Goal: Information Seeking & Learning: Learn about a topic

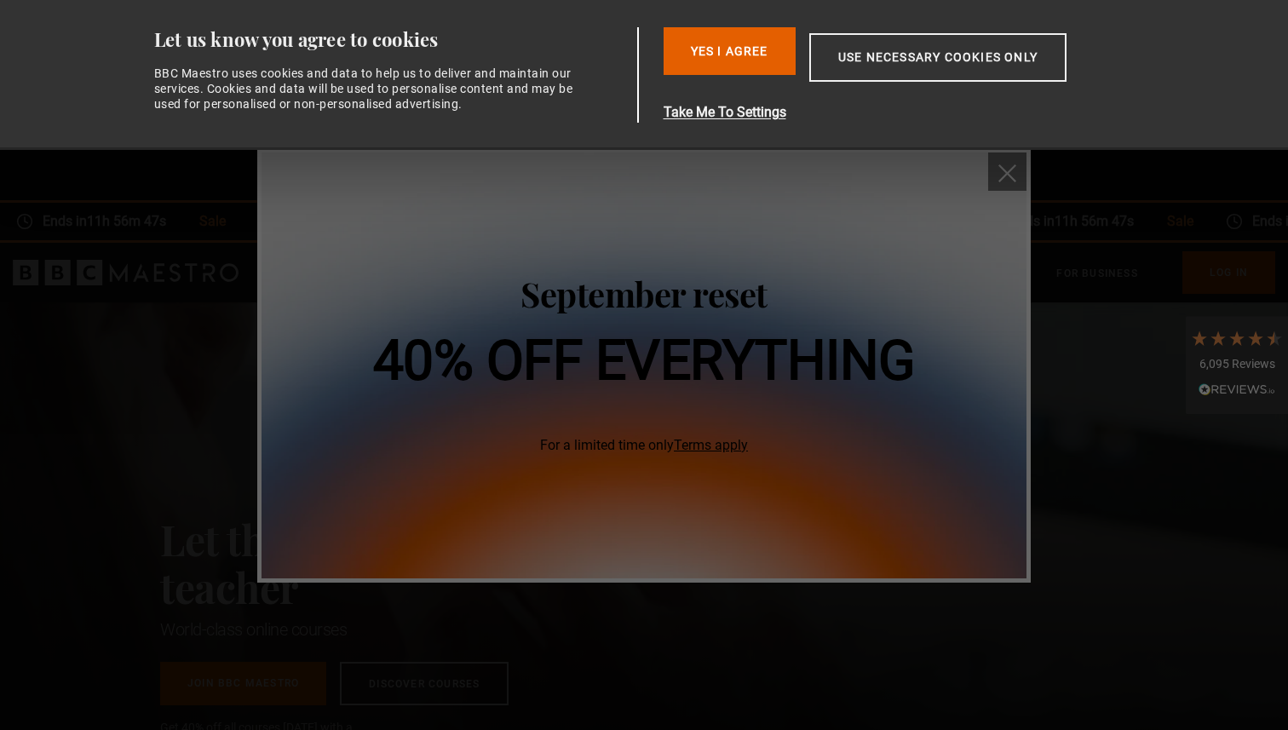
click at [1013, 172] on img "close" at bounding box center [1008, 173] width 18 height 18
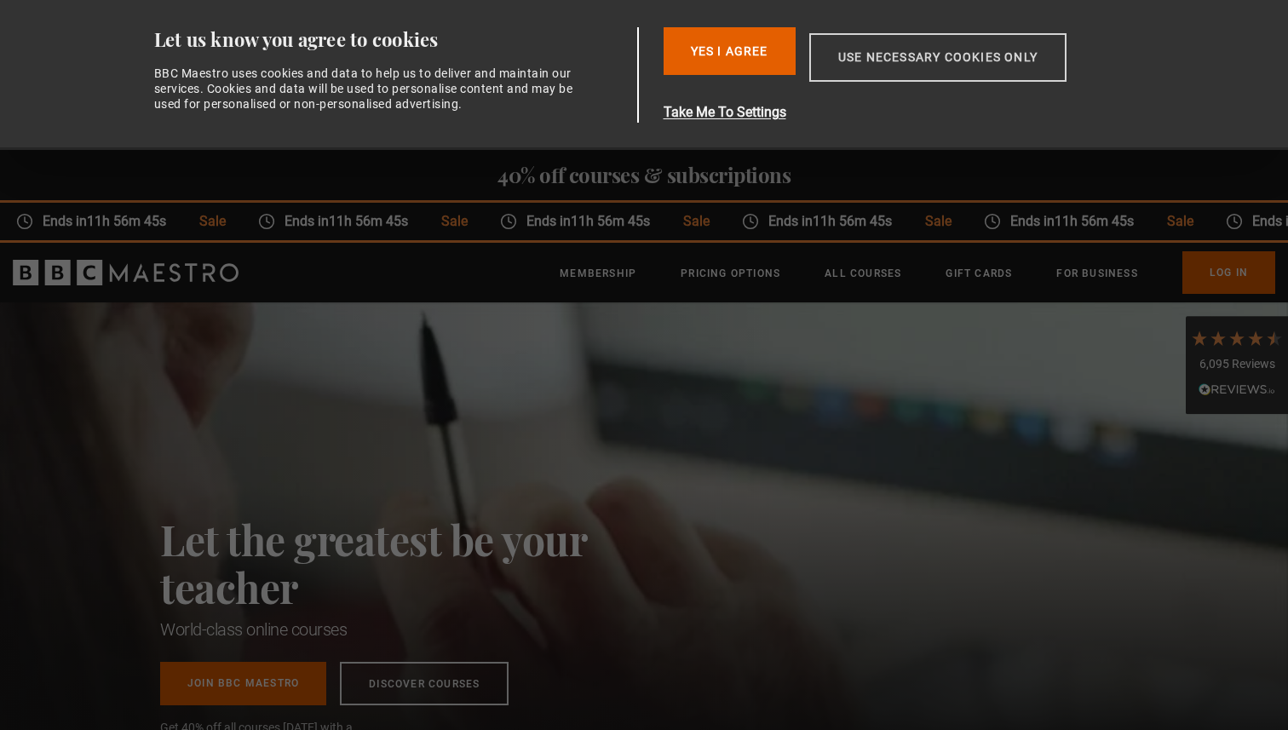
click at [998, 66] on button "Use necessary cookies only" at bounding box center [938, 57] width 257 height 49
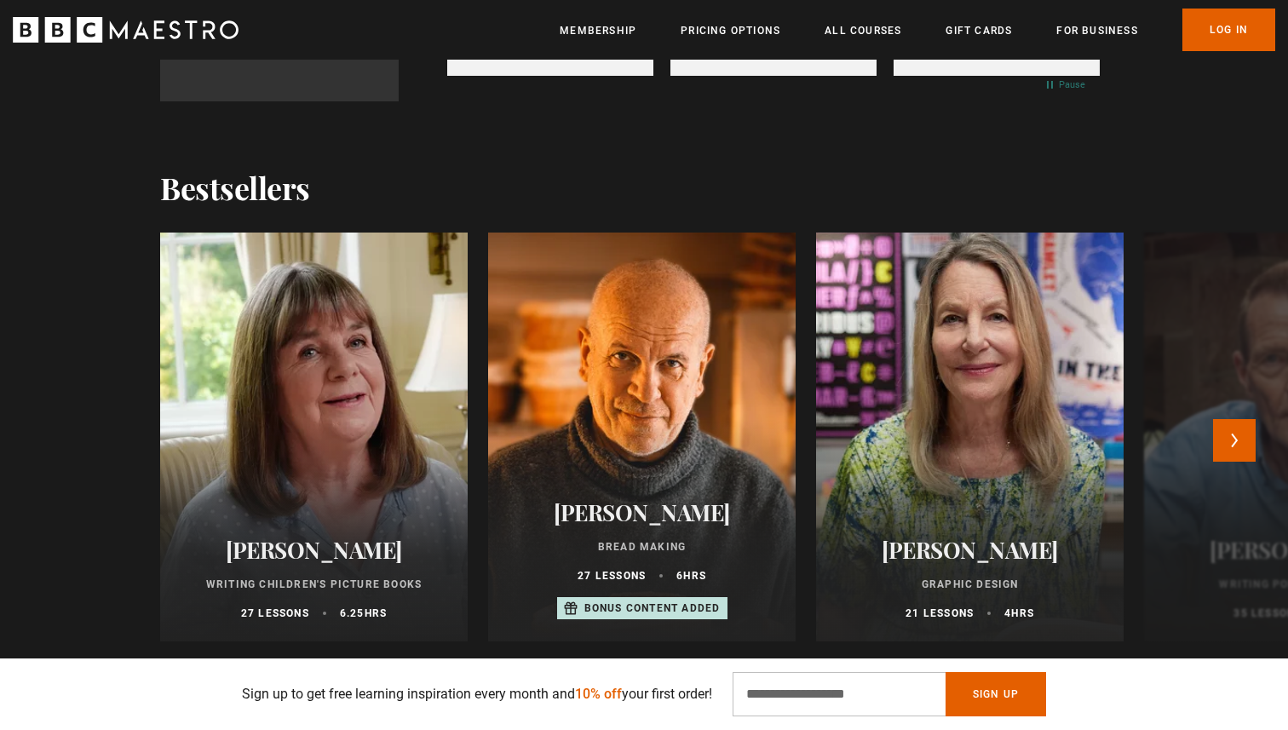
scroll to position [0, 223]
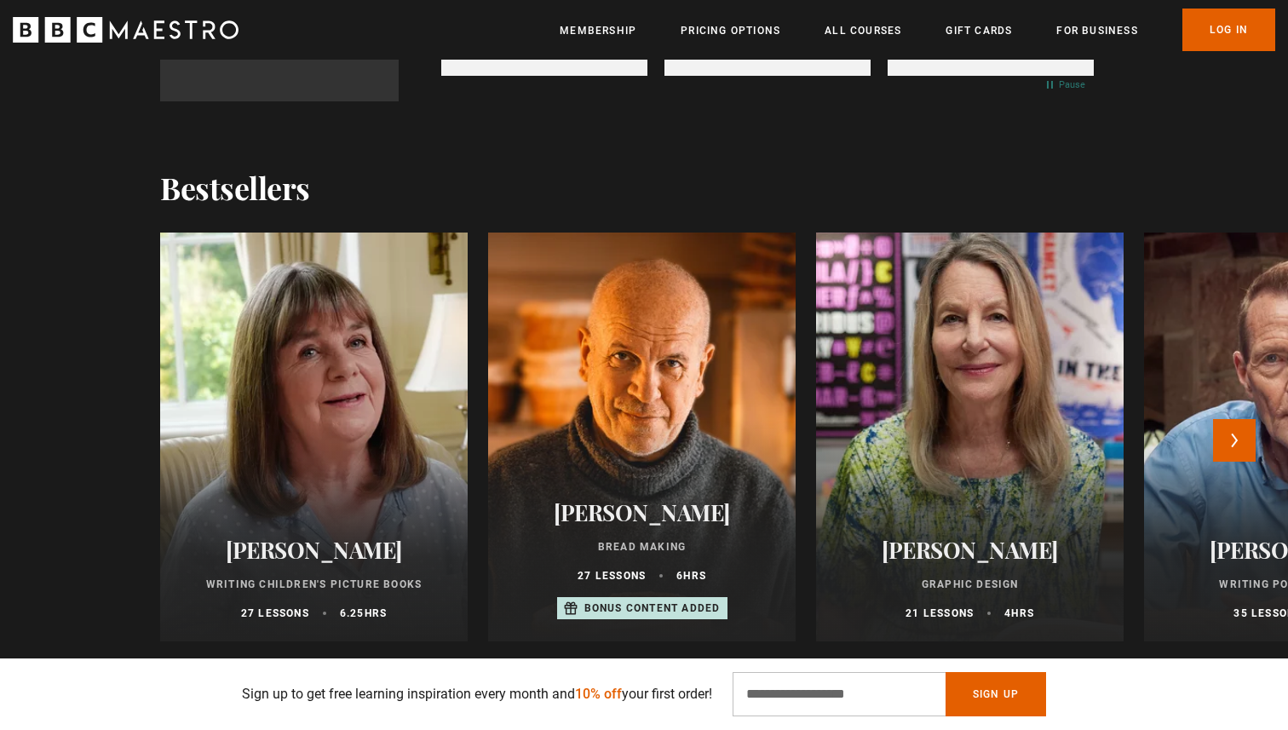
click at [930, 395] on div at bounding box center [970, 437] width 338 height 450
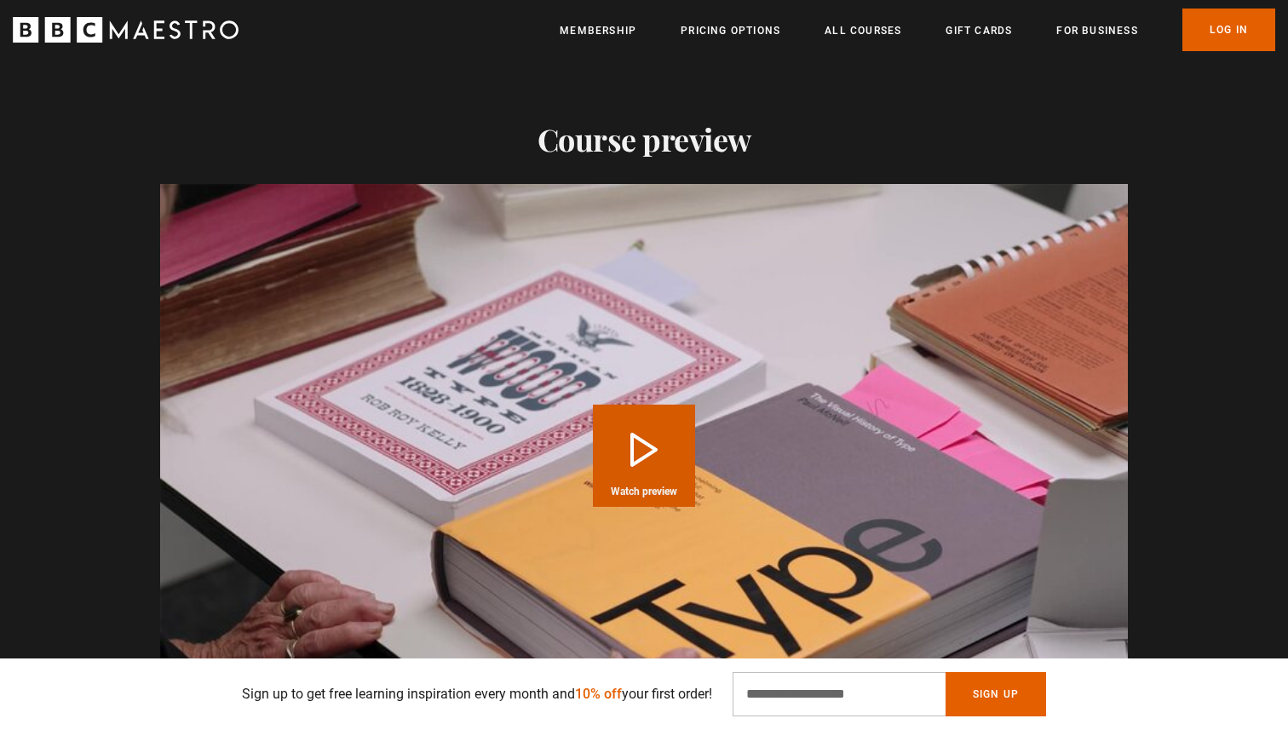
scroll to position [2462, 0]
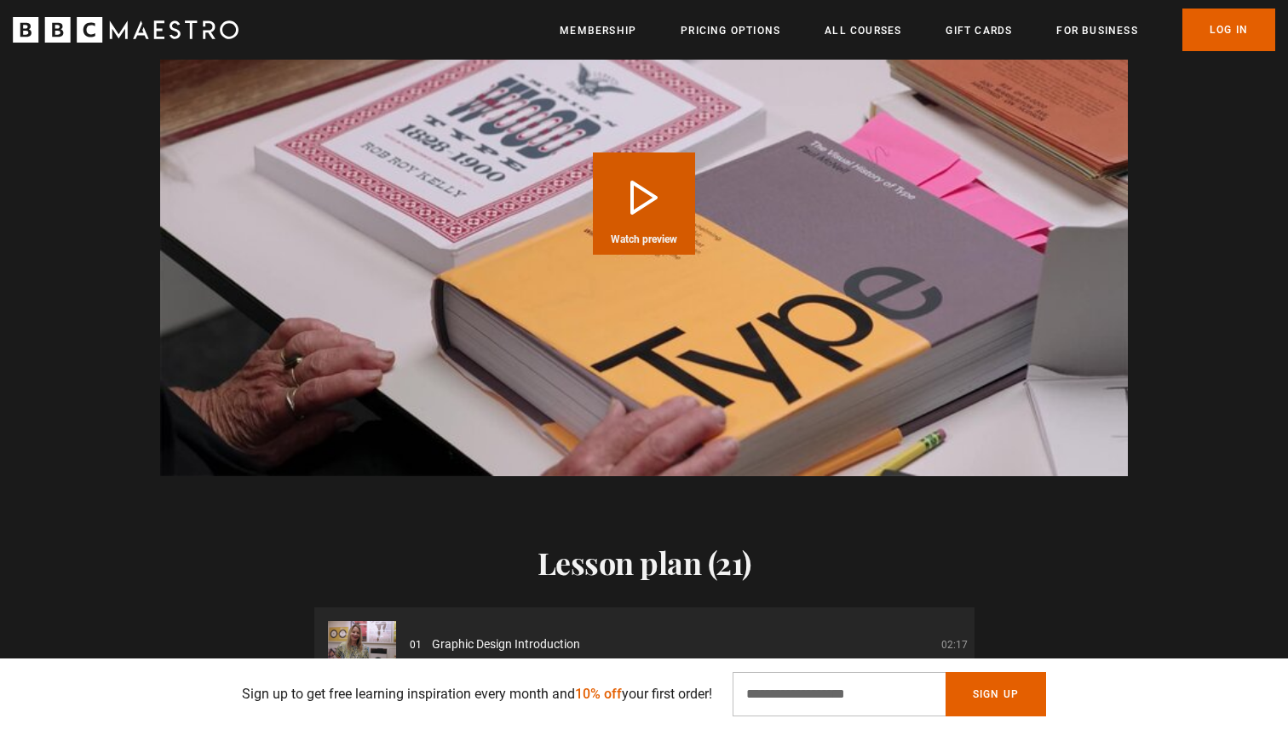
click at [652, 186] on button "Play Course overview for Graphic Design with [PERSON_NAME] Watch preview" at bounding box center [644, 204] width 102 height 102
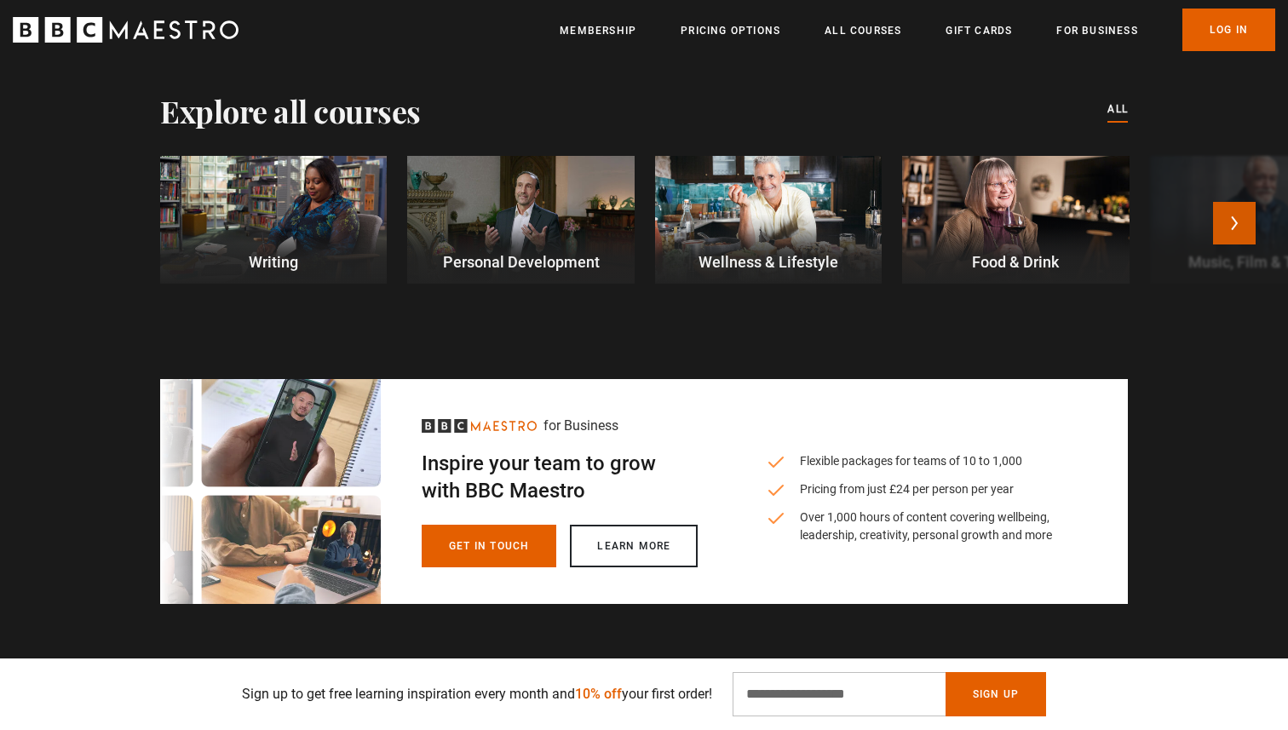
scroll to position [0, 447]
click at [1234, 202] on button "Next" at bounding box center [1234, 223] width 43 height 43
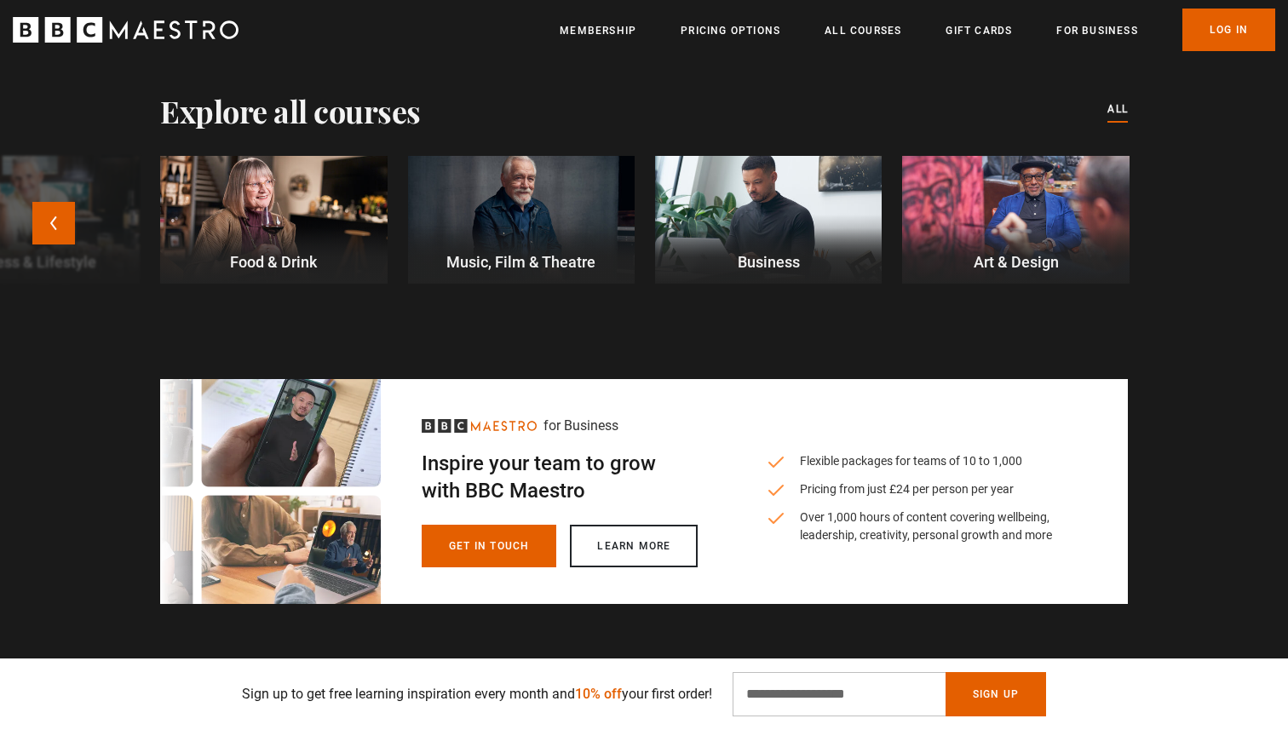
click at [966, 156] on div at bounding box center [1015, 220] width 227 height 128
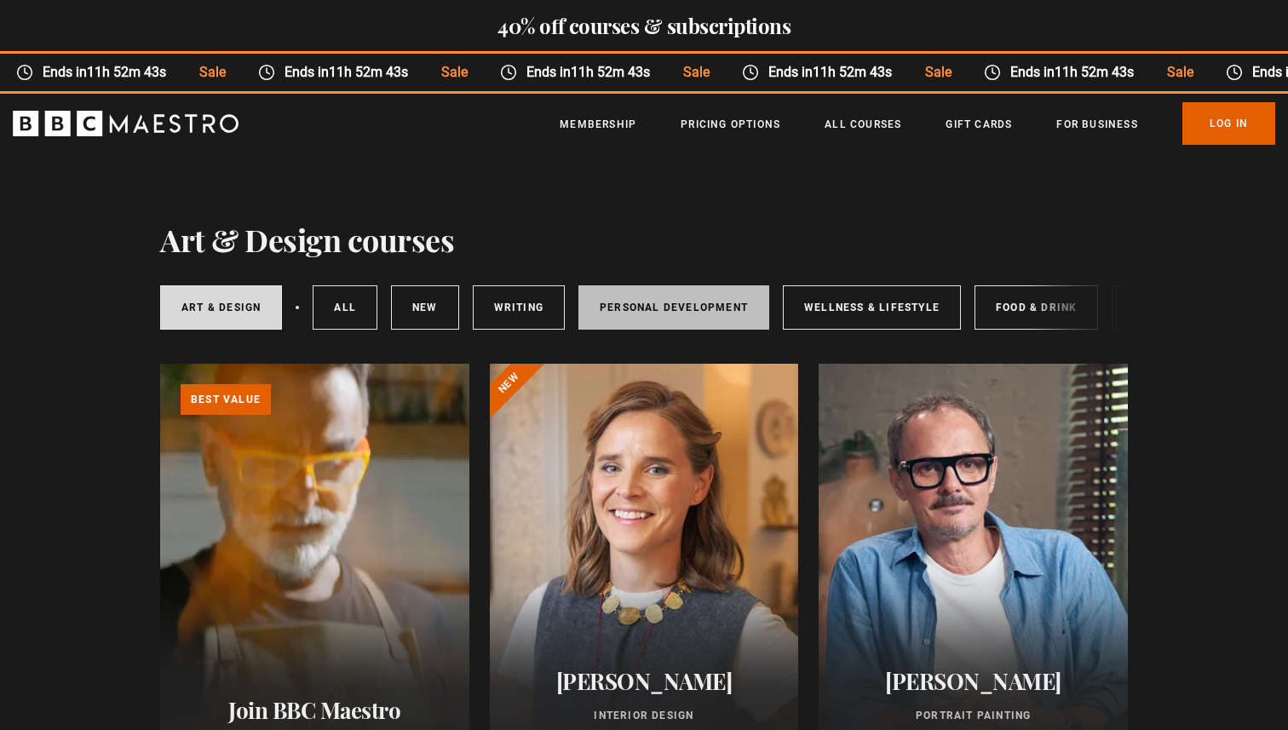
click at [699, 326] on link "Personal Development" at bounding box center [674, 307] width 191 height 44
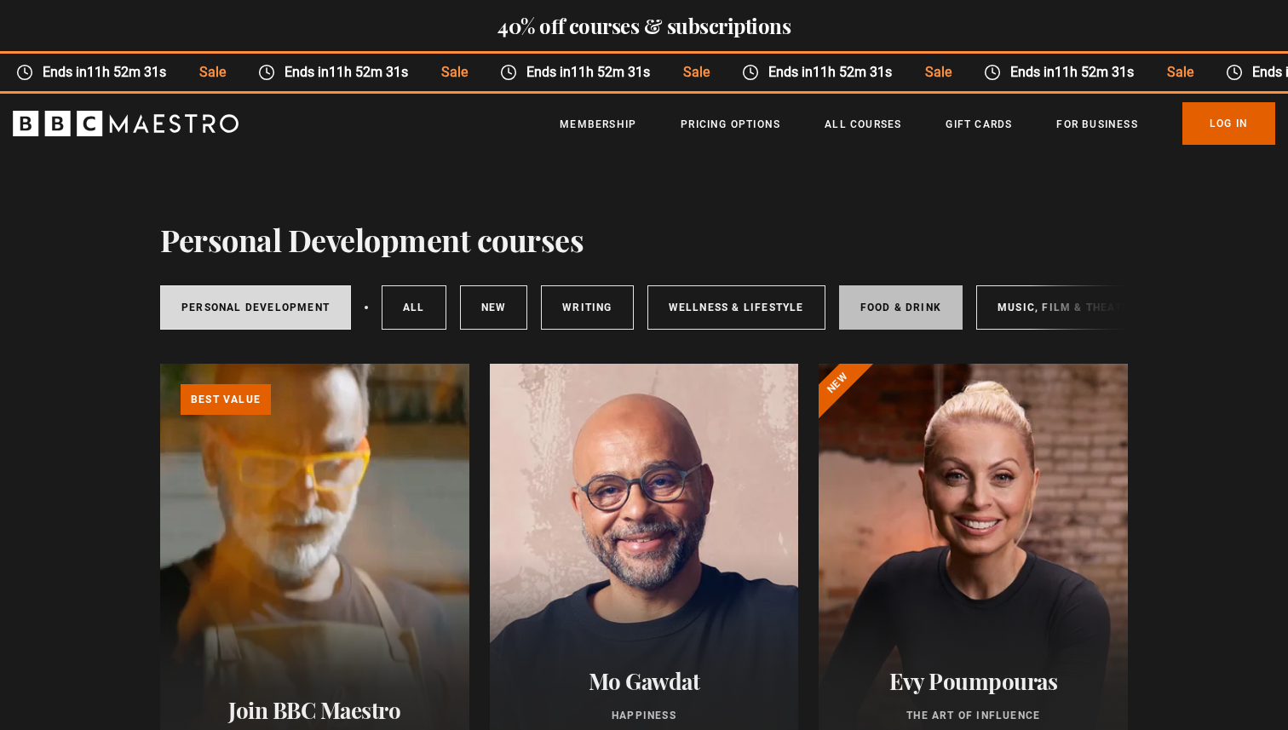
click at [903, 299] on link "Food & Drink" at bounding box center [901, 307] width 124 height 44
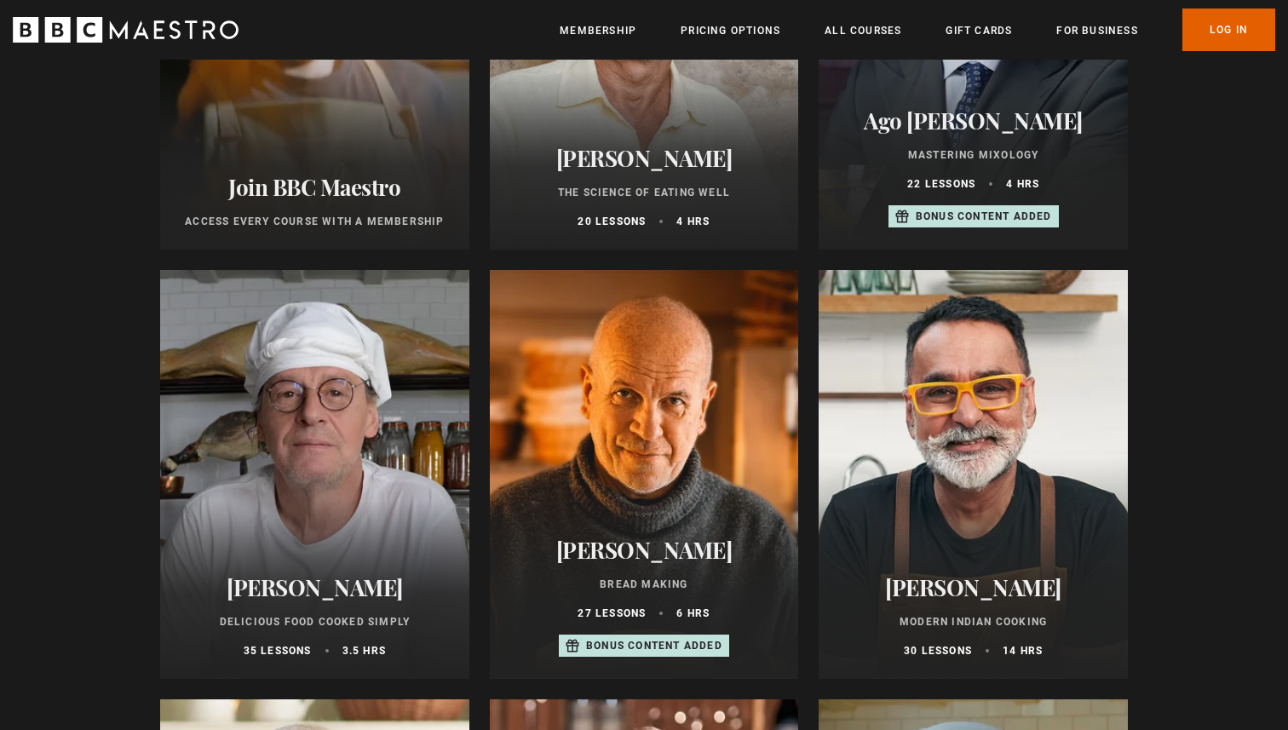
scroll to position [521, 0]
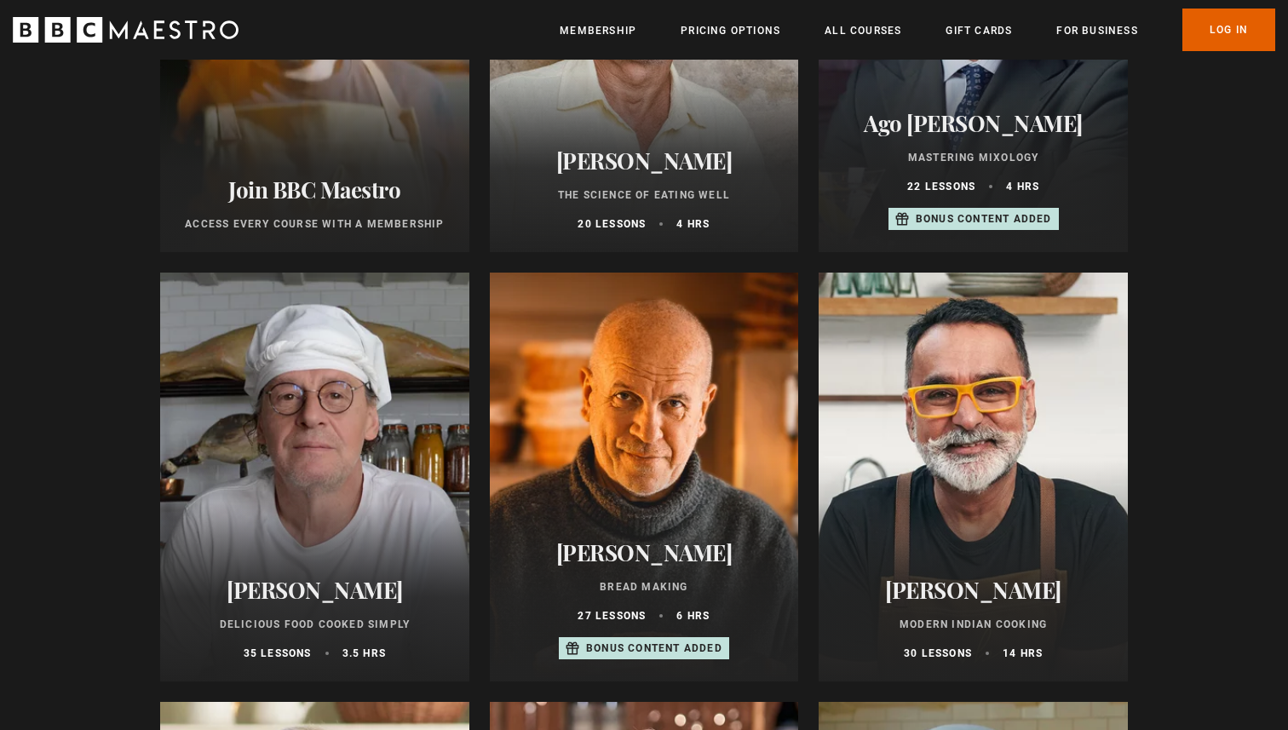
click at [1048, 127] on h2 "Ago Perrone" at bounding box center [973, 123] width 268 height 26
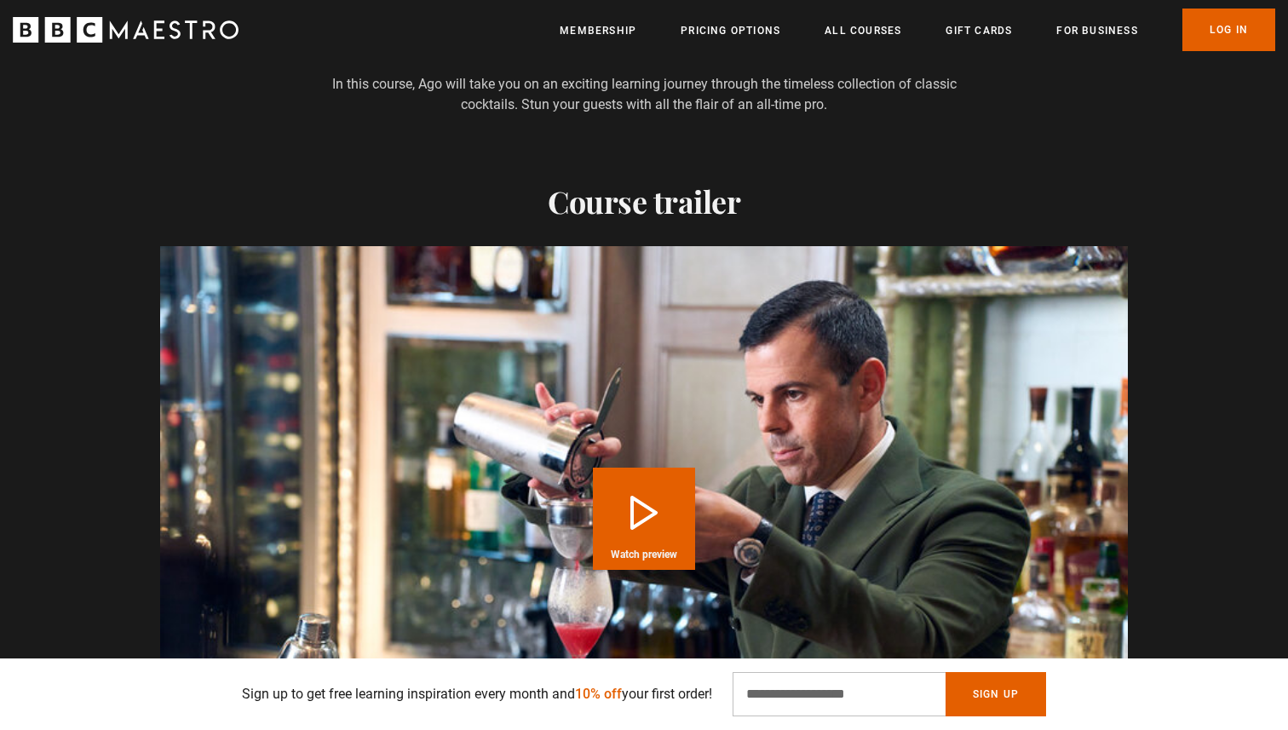
scroll to position [2240, 0]
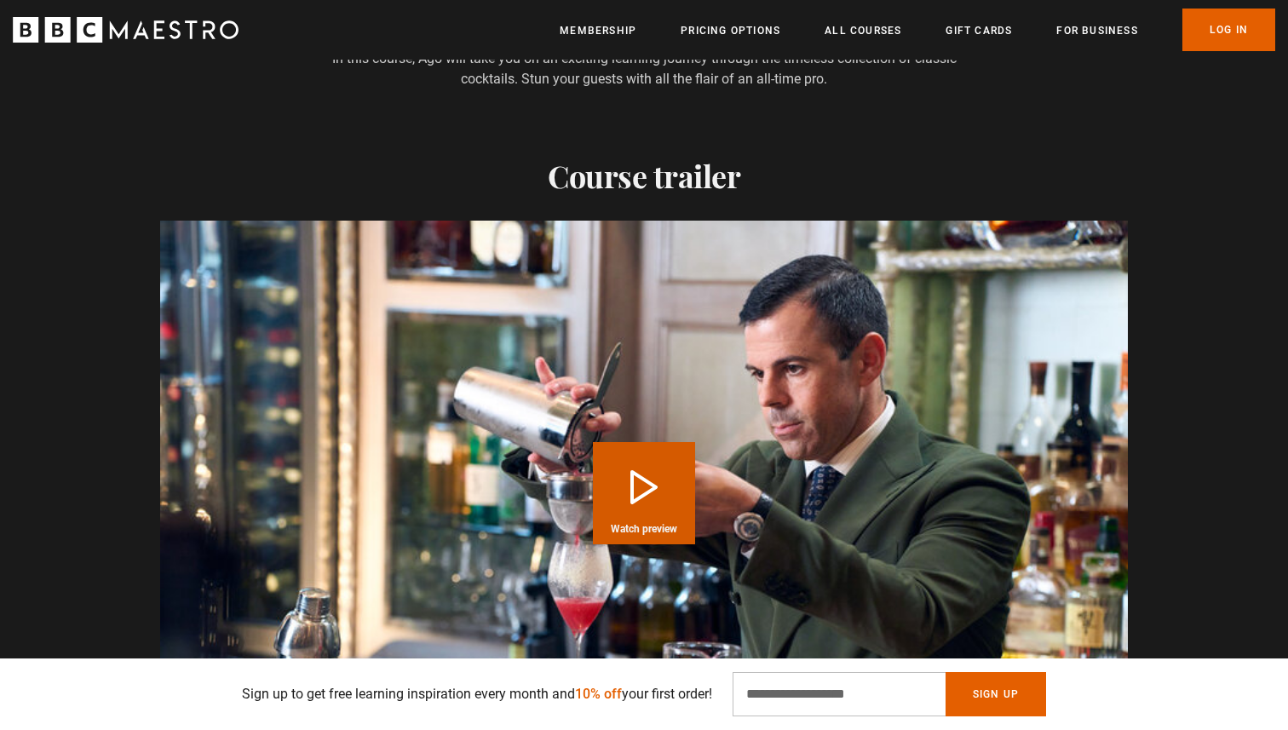
click at [640, 446] on button "Play Course overview for Mastering Mixology with Ago Perrone Watch preview" at bounding box center [644, 493] width 102 height 102
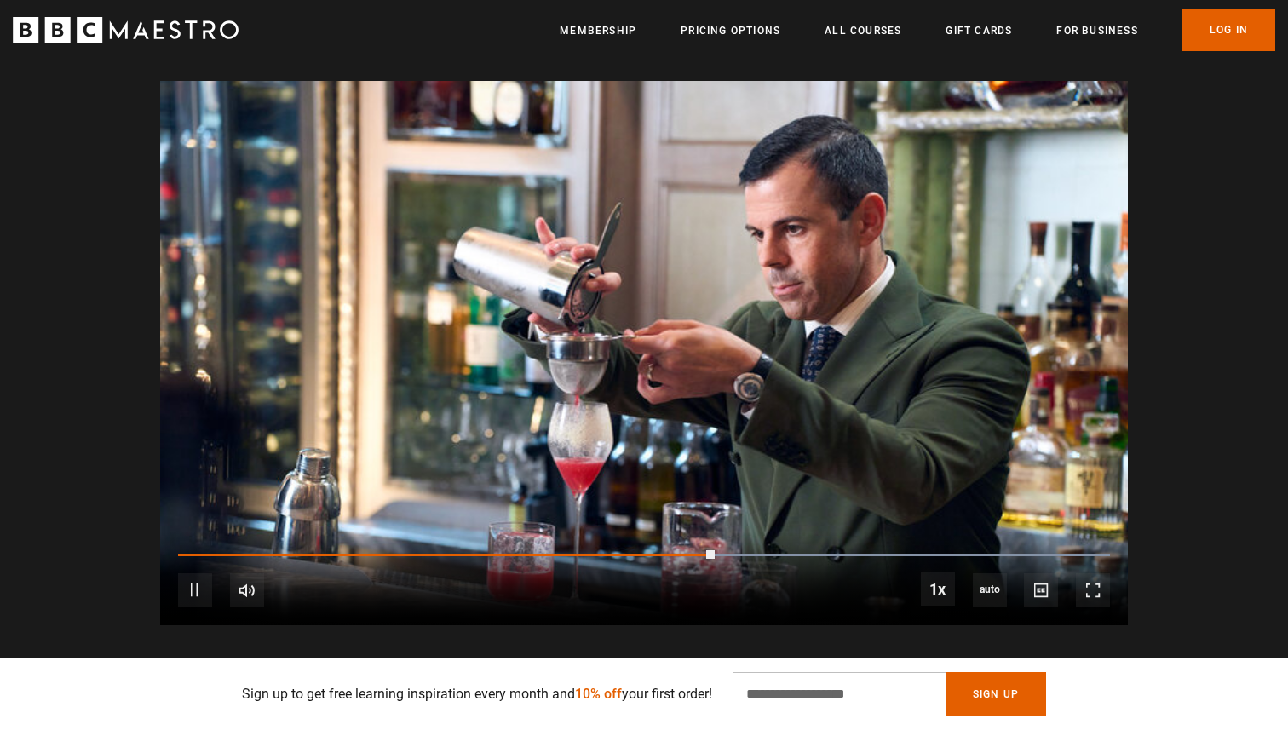
scroll to position [0, 1340]
